Goal: Information Seeking & Learning: Learn about a topic

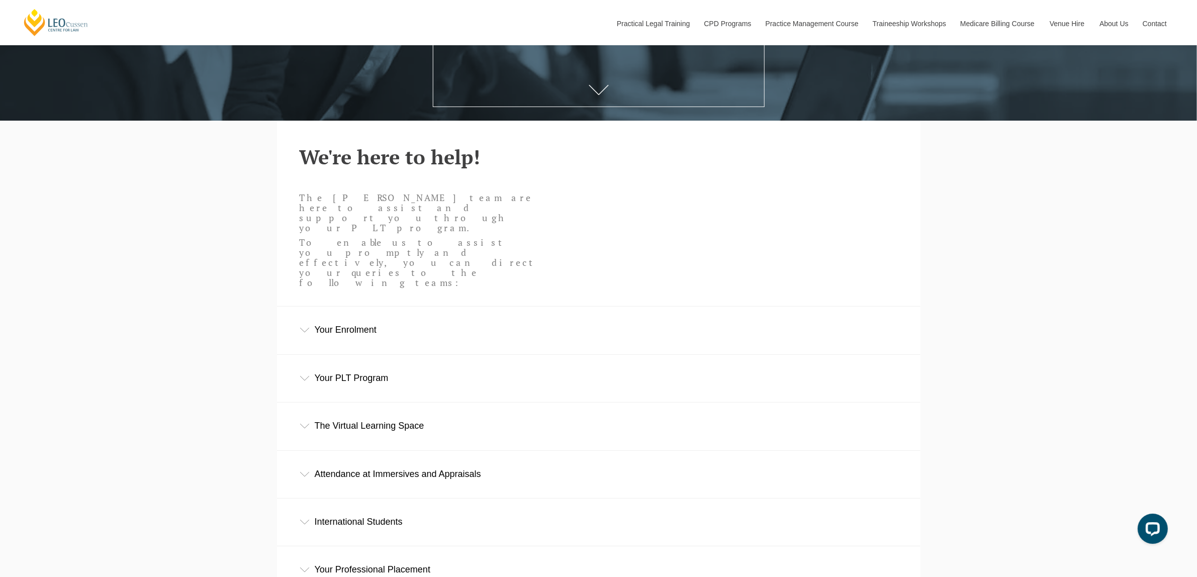
scroll to position [314, 0]
